Goal: Information Seeking & Learning: Learn about a topic

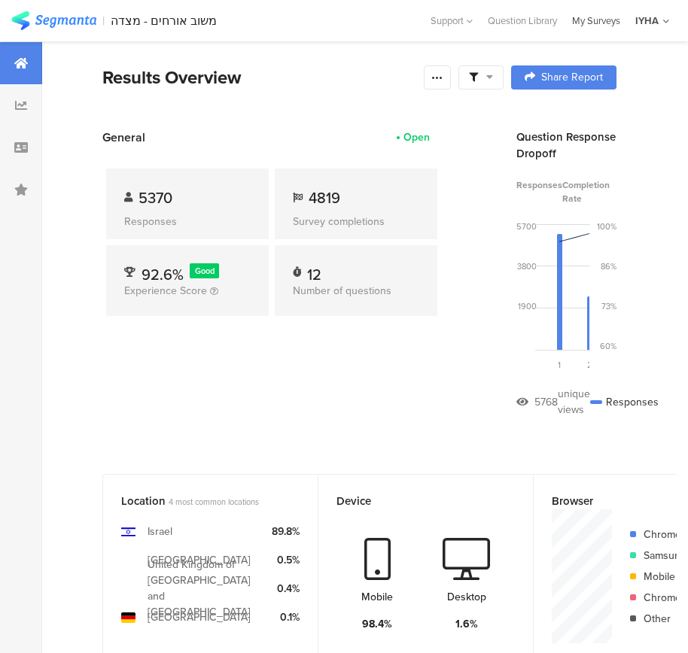
click at [600, 18] on div "My Surveys" at bounding box center [595, 21] width 63 height 14
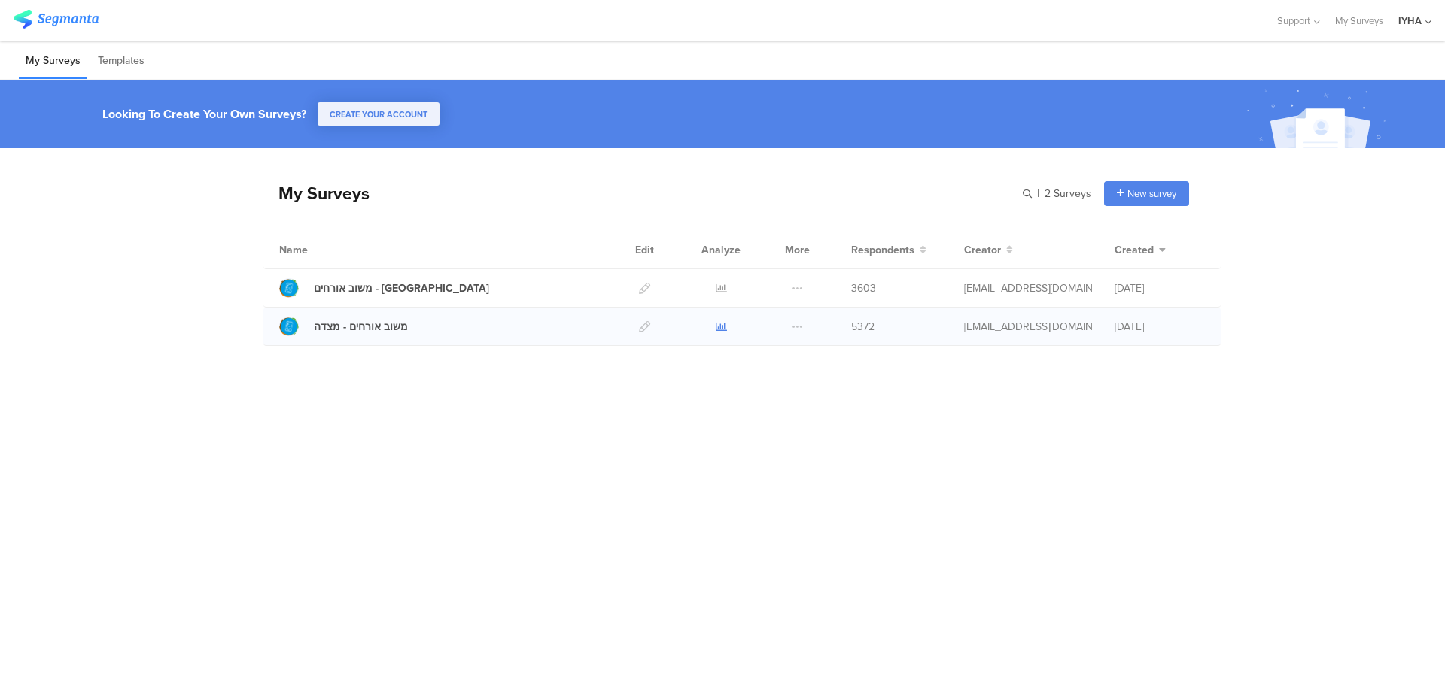
click at [698, 324] on icon at bounding box center [721, 326] width 11 height 11
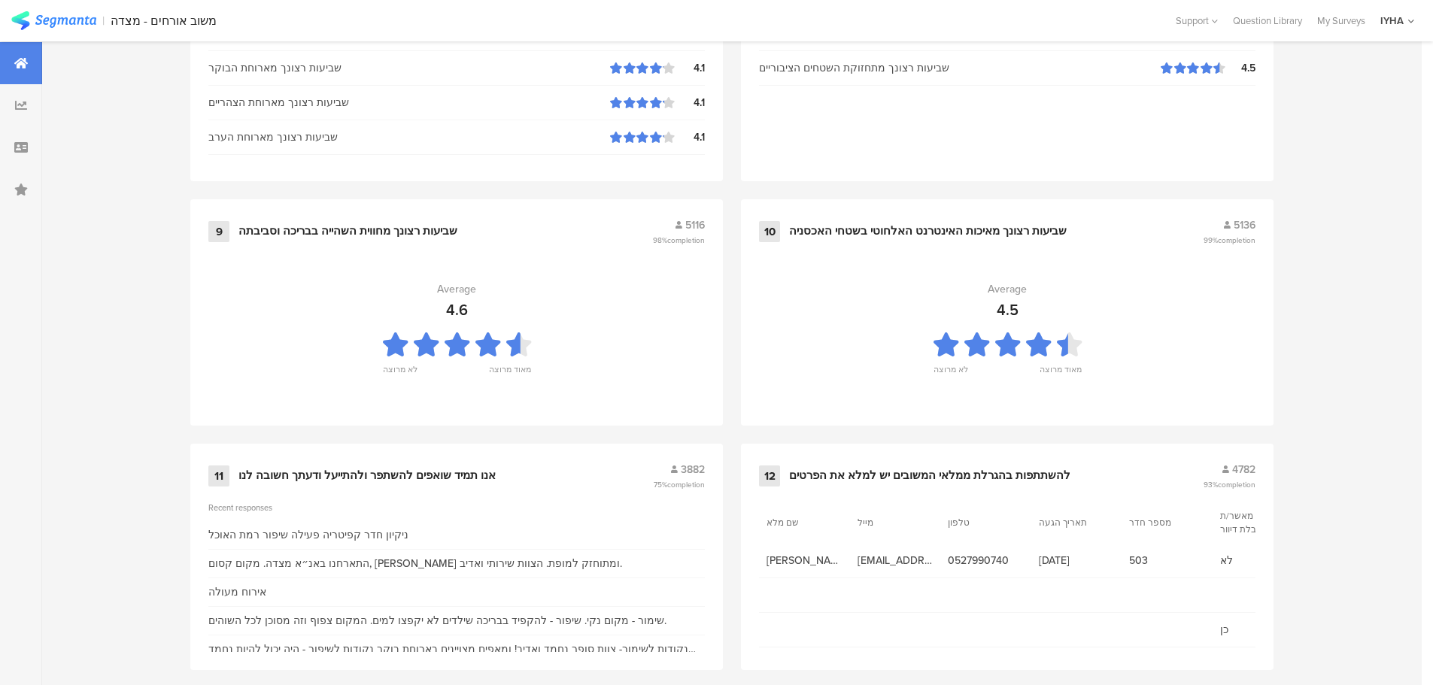
scroll to position [1521, 0]
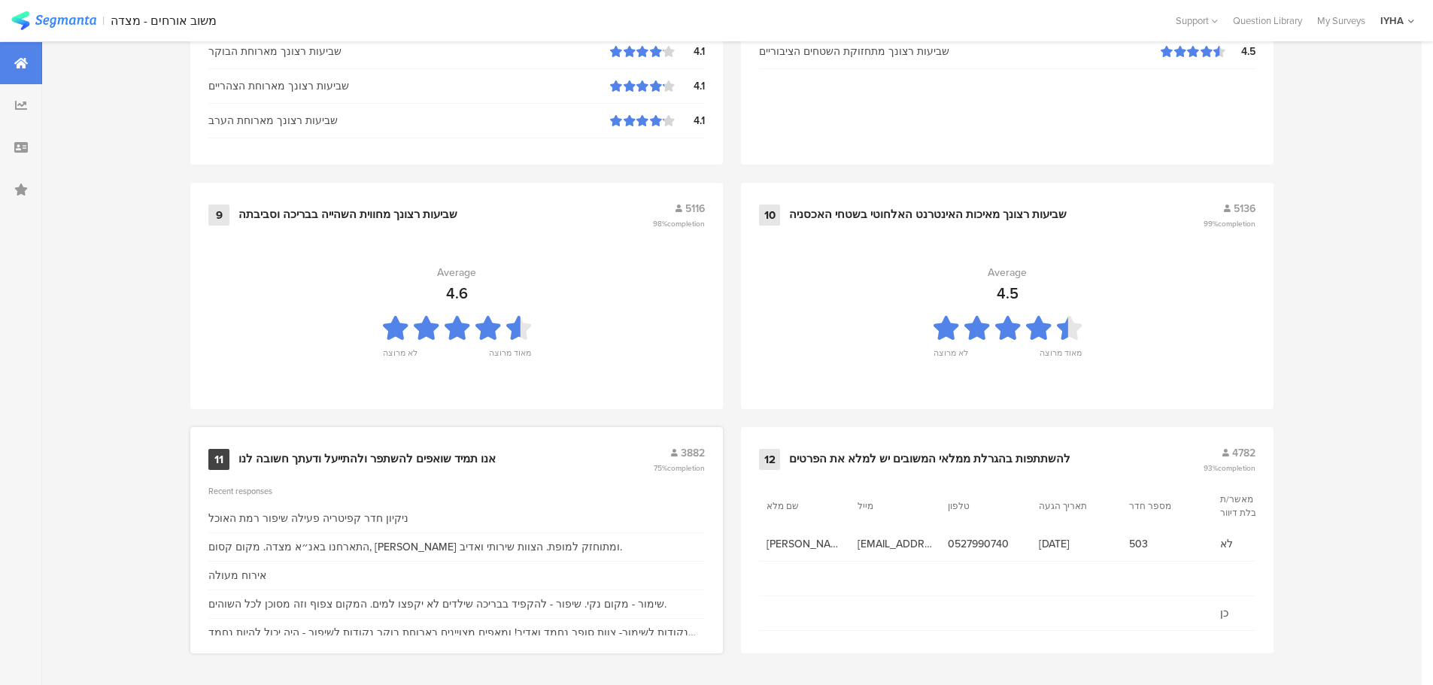
click at [431, 453] on div "אנו תמיד שואפים להשתפר ולהתייעל ודעתך חשובה לנו" at bounding box center [367, 459] width 257 height 15
